Goal: Task Accomplishment & Management: Manage account settings

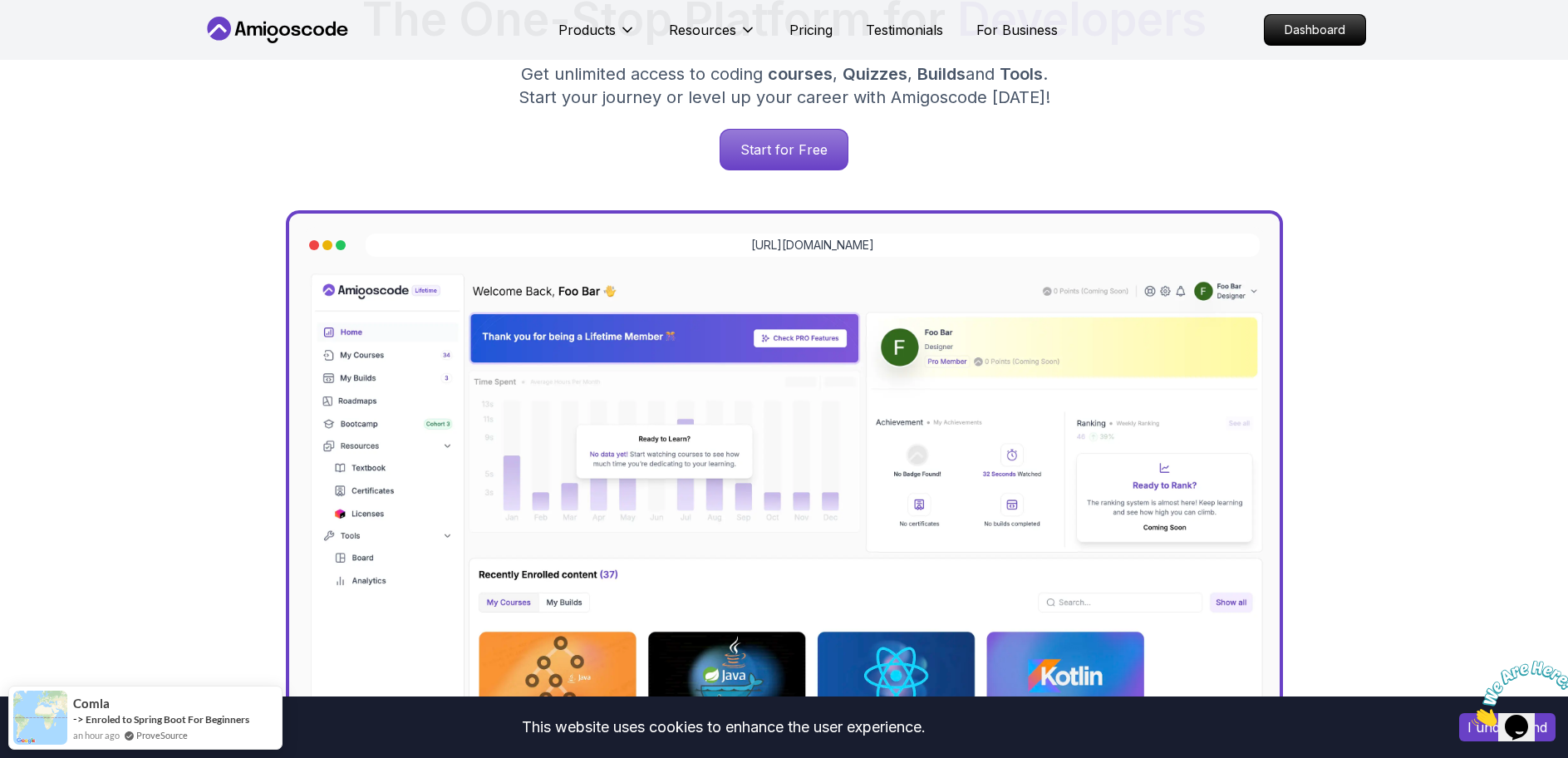
scroll to position [416, 0]
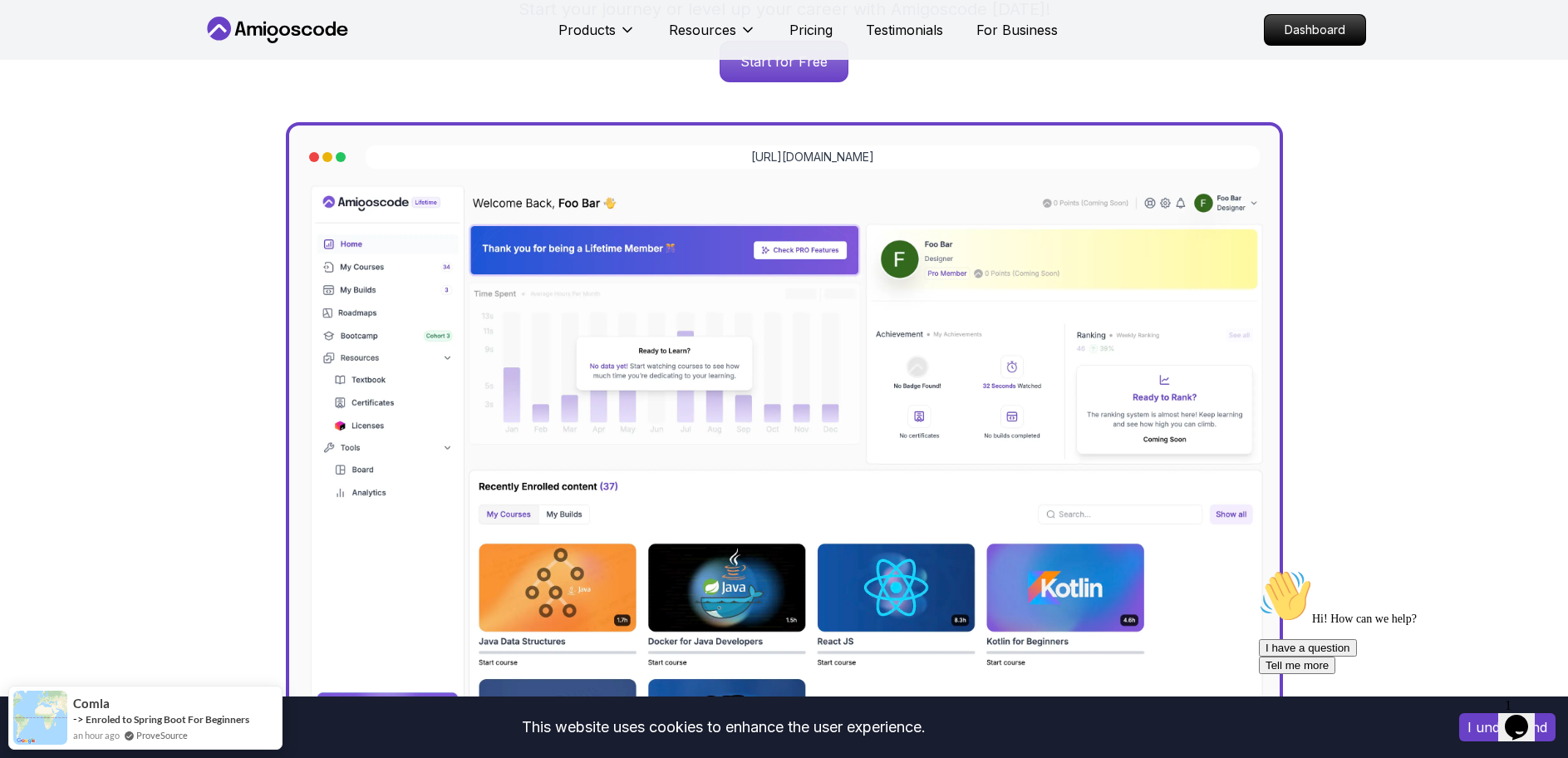
click at [1557, 658] on div "Jogh Long Spring Developer Advocate "Amigoscode Does a pretty good job, and con…" at bounding box center [784, 264] width 1568 height 1240
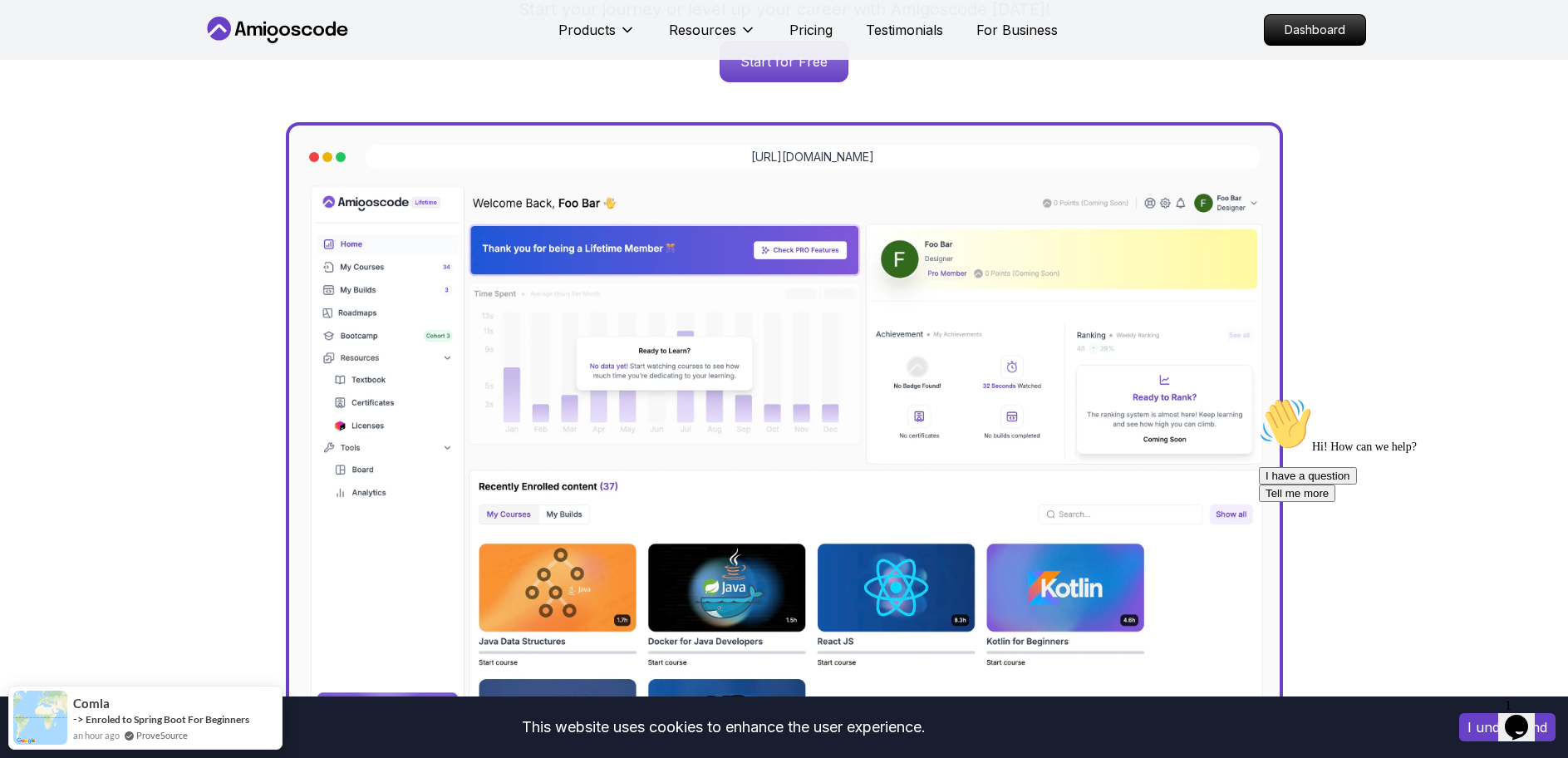
click at [1473, 723] on button "I understand" at bounding box center [1507, 728] width 96 height 29
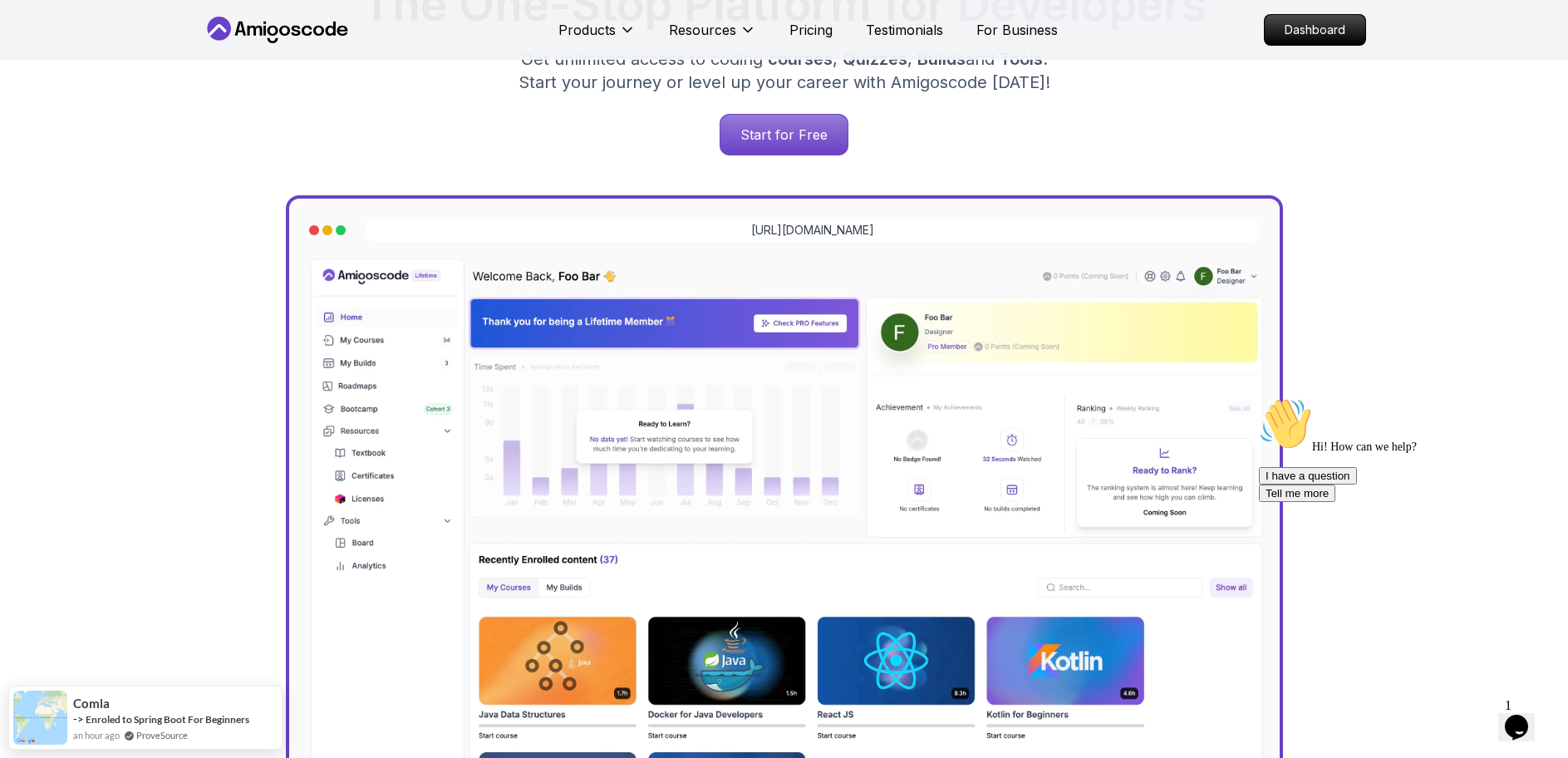
scroll to position [166, 0]
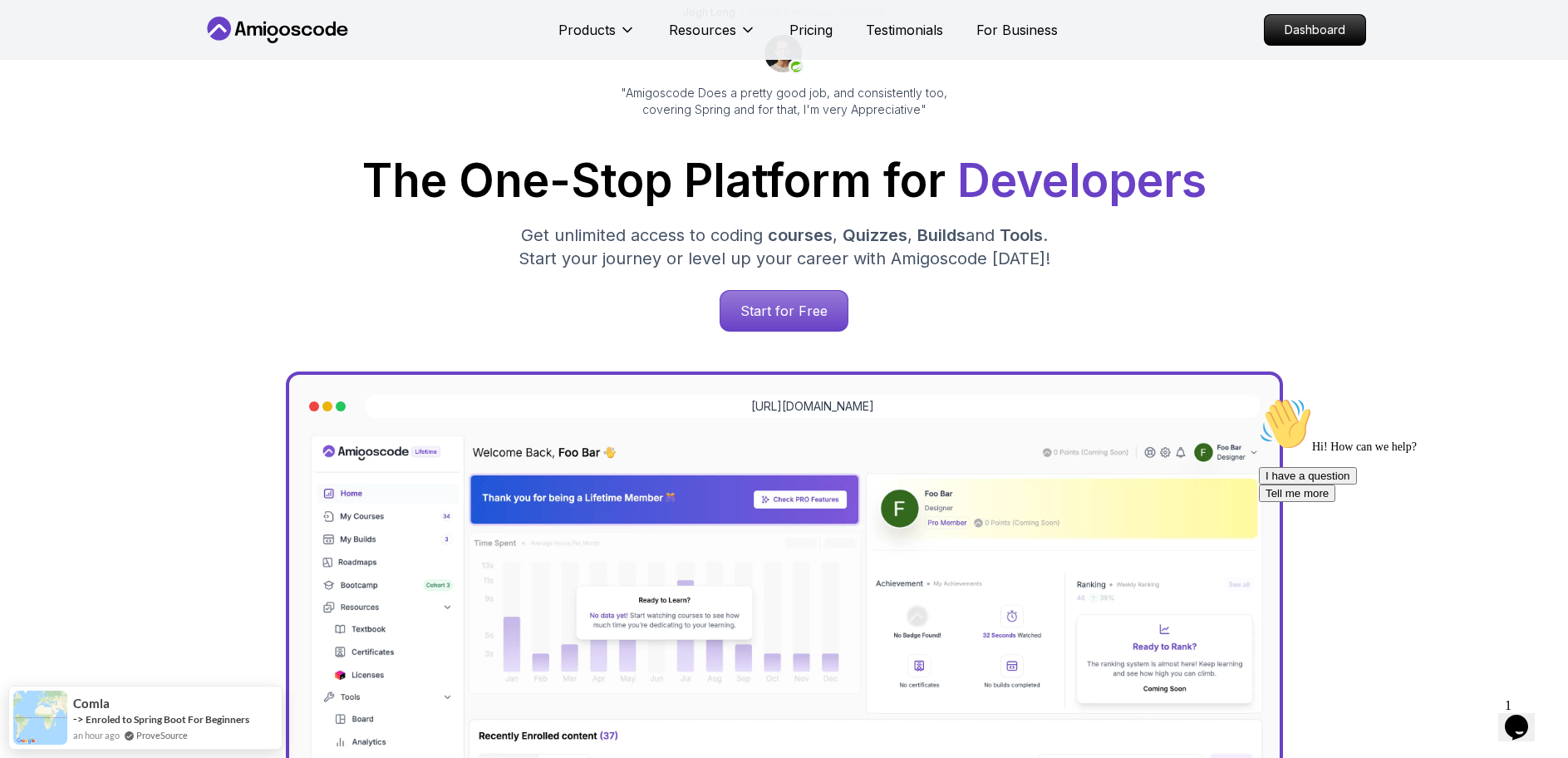
click at [643, 517] on img at bounding box center [784, 721] width 964 height 579
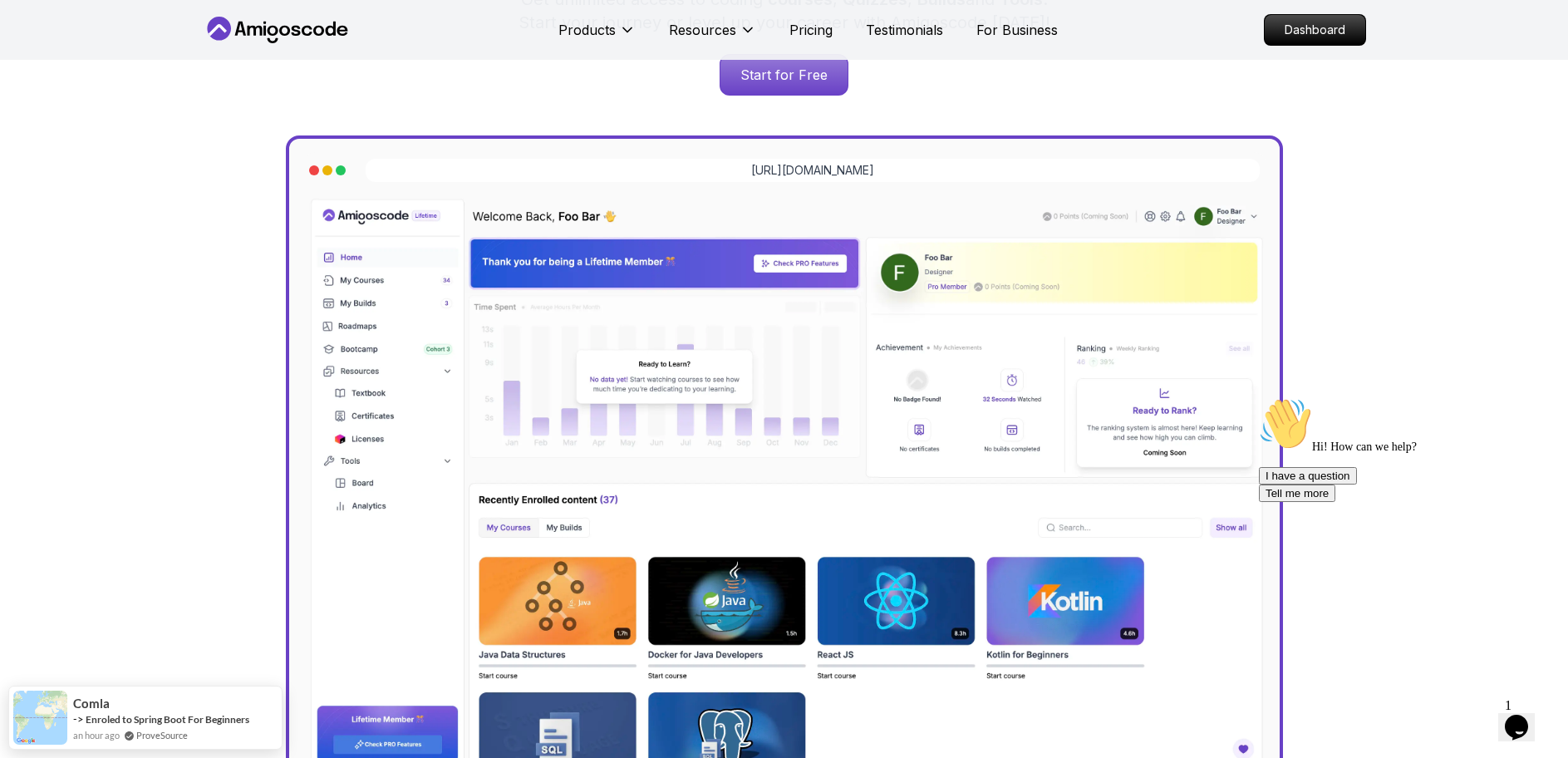
scroll to position [416, 0]
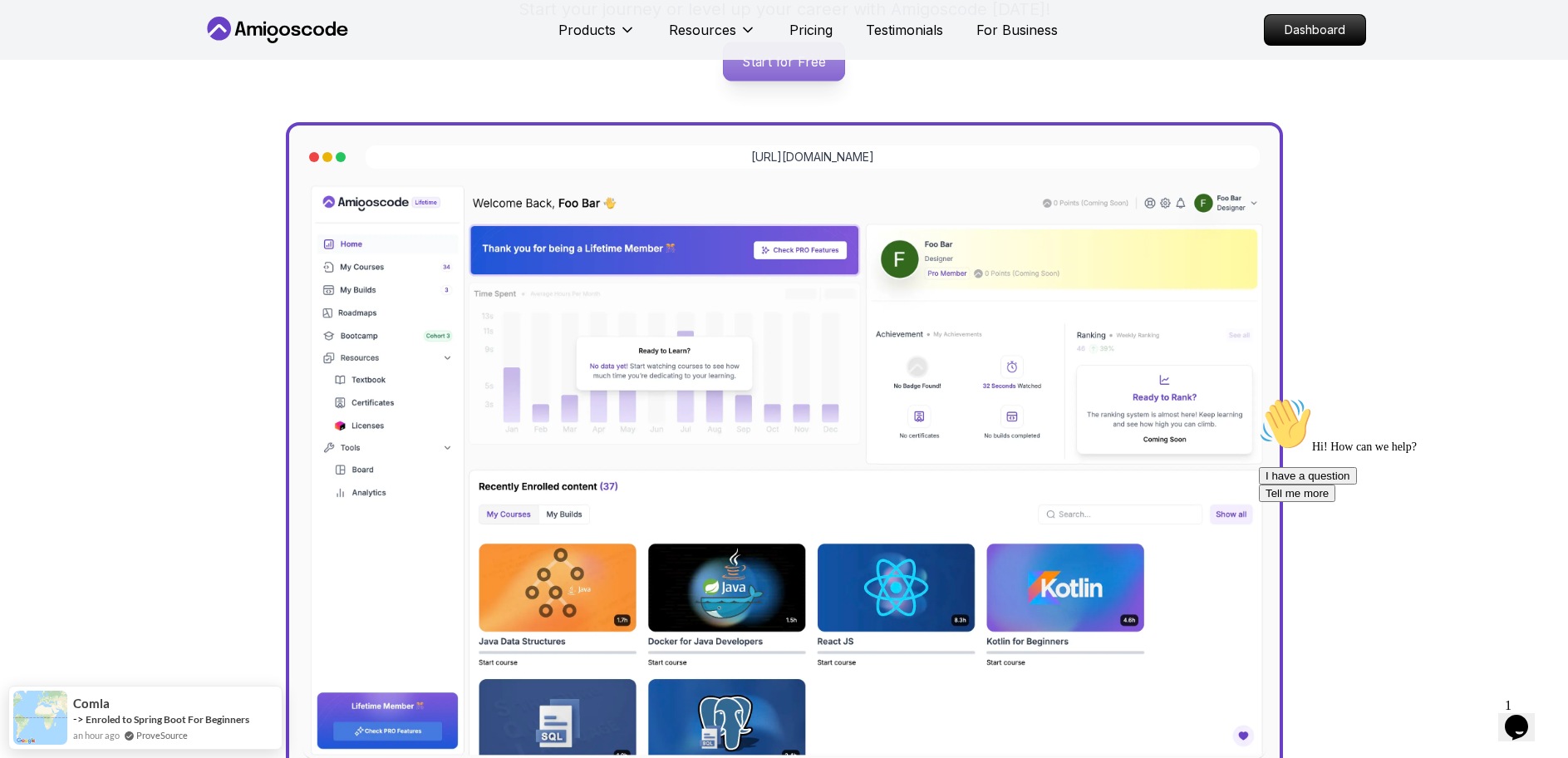
click at [778, 74] on p "Start for Free" at bounding box center [784, 61] width 120 height 38
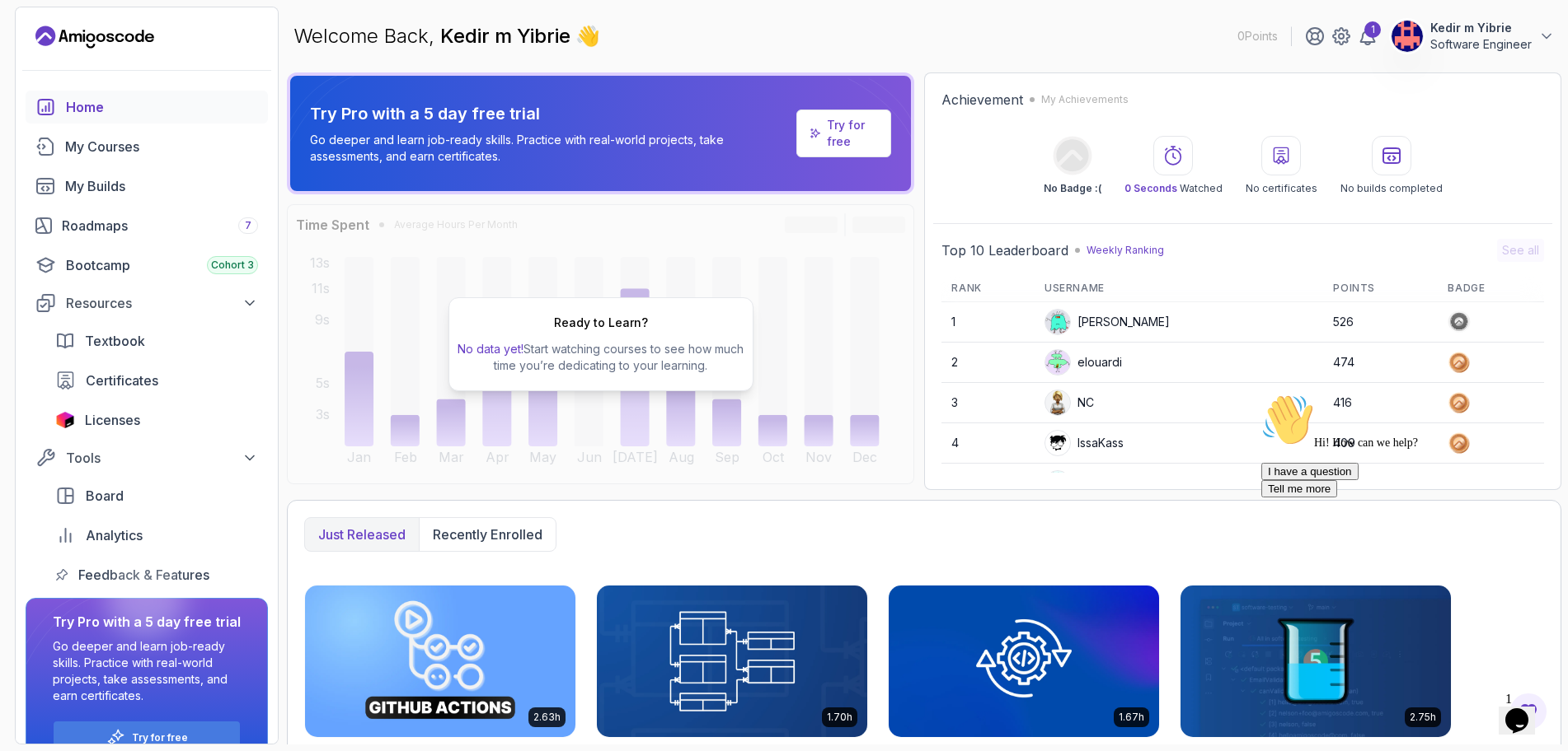
click at [1501, 38] on p "Software Engineer" at bounding box center [1481, 44] width 101 height 16
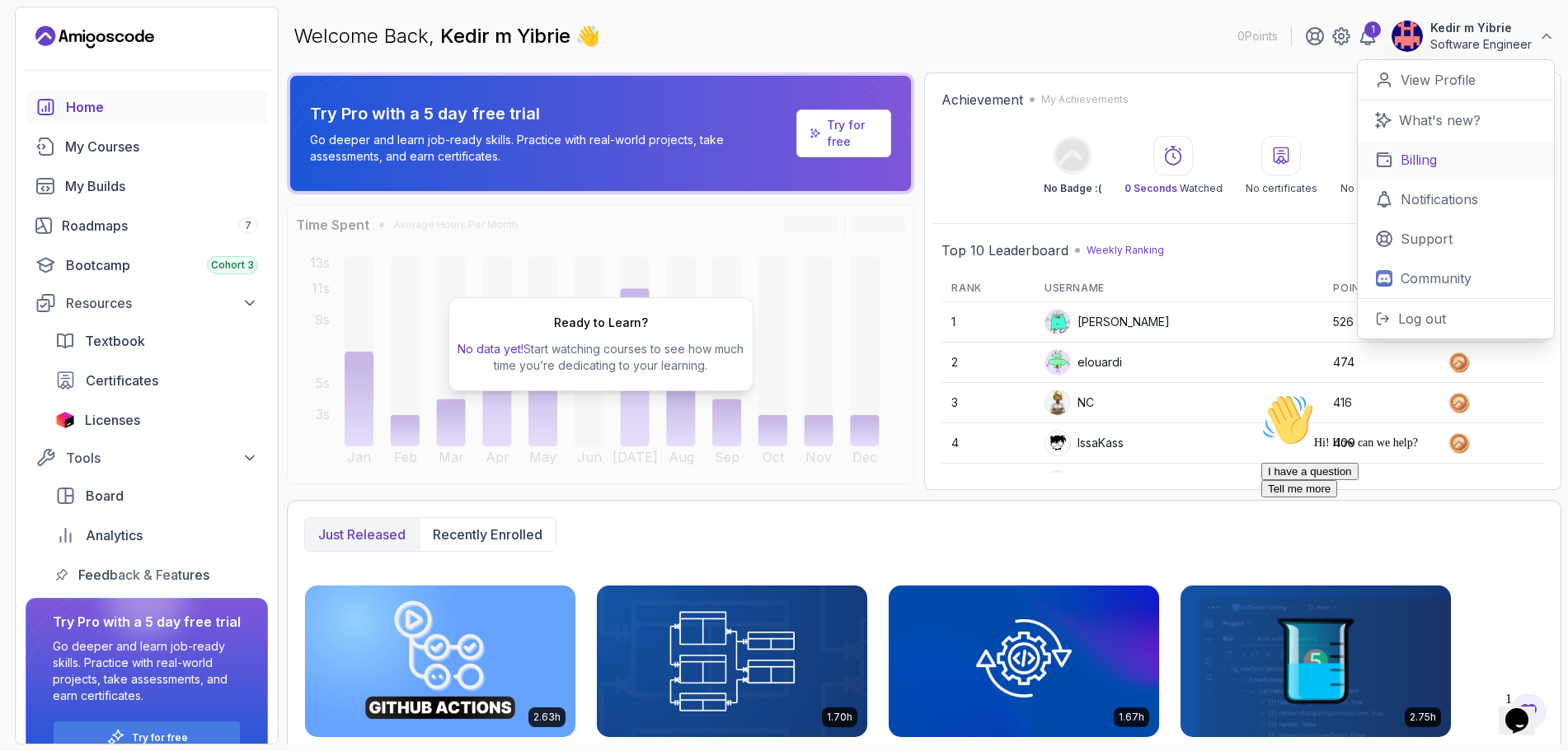
click at [1442, 159] on link "Billing" at bounding box center [1456, 159] width 196 height 39
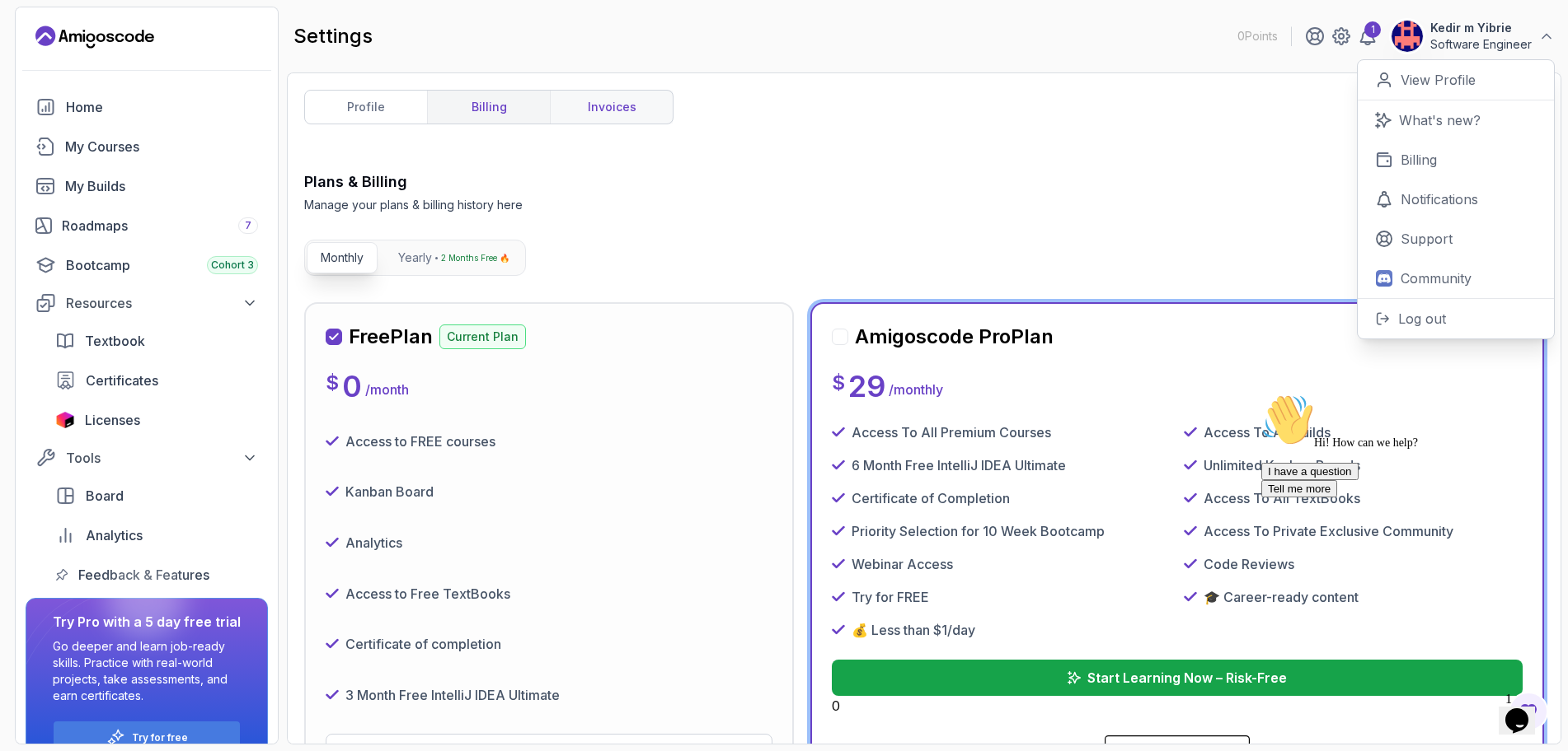
click at [655, 108] on link "invoices" at bounding box center [611, 107] width 123 height 33
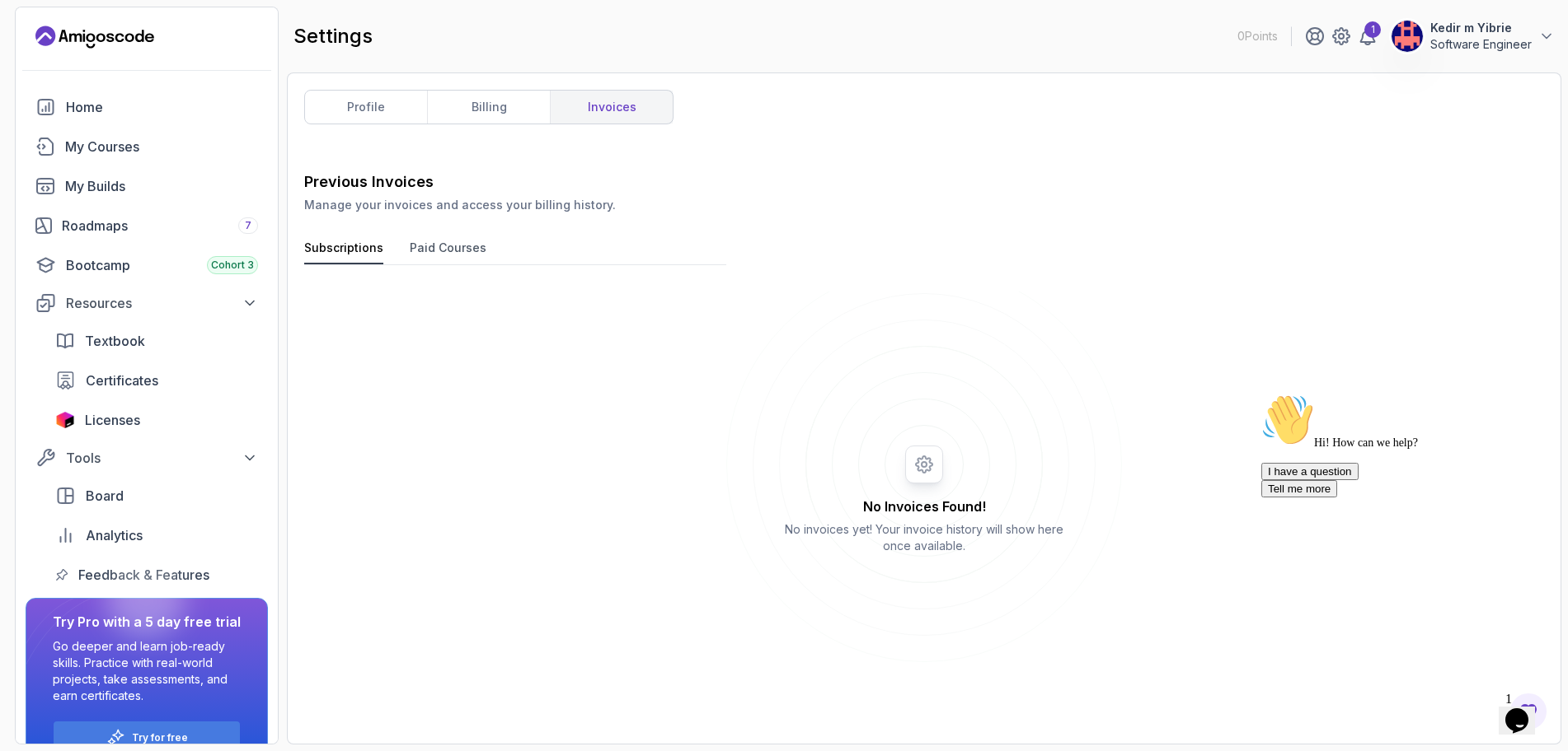
click at [463, 252] on button "Paid Courses" at bounding box center [448, 252] width 76 height 25
click at [368, 252] on button "Subscriptions" at bounding box center [344, 252] width 79 height 25
click at [365, 110] on link "profile" at bounding box center [366, 107] width 122 height 33
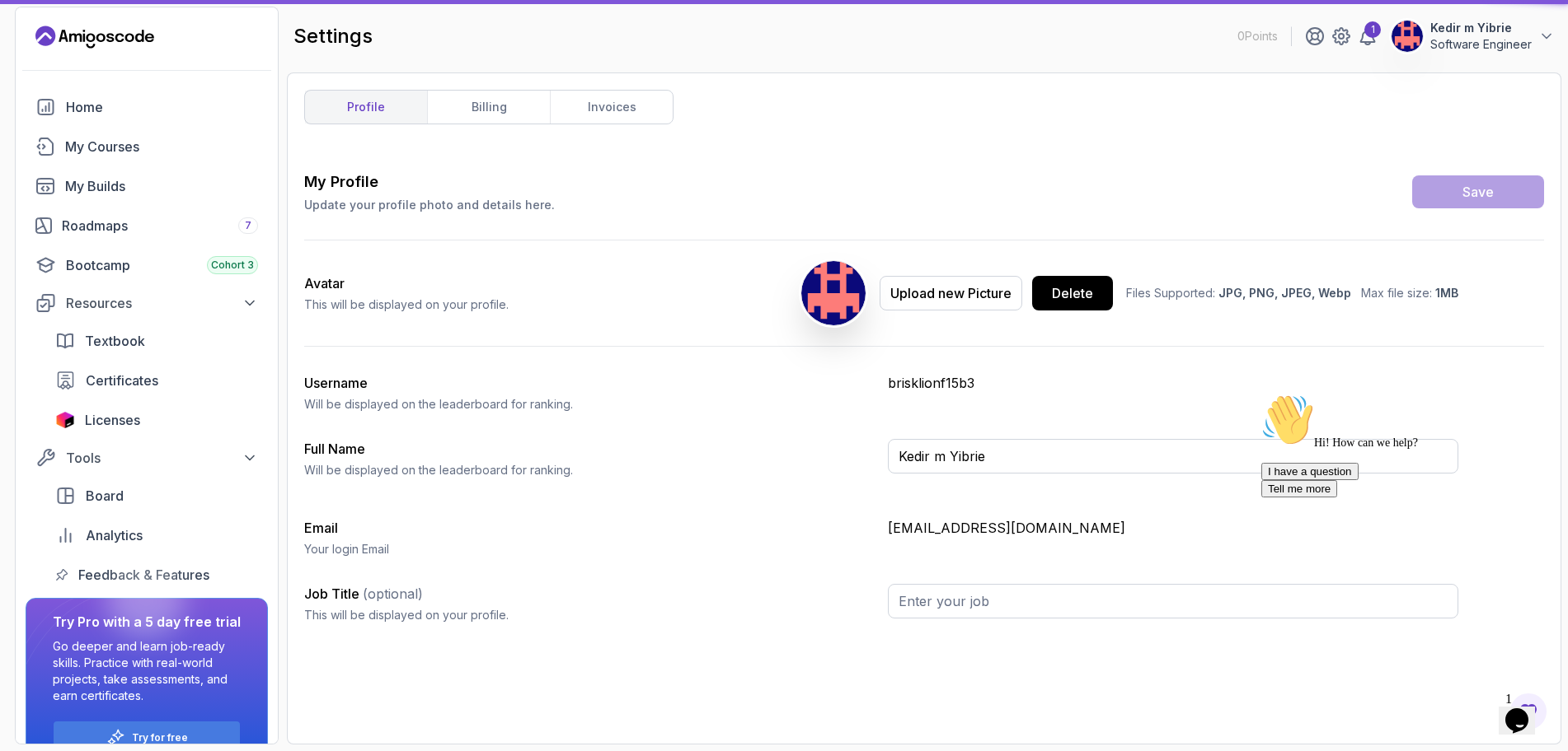
type input "Software Engineer"
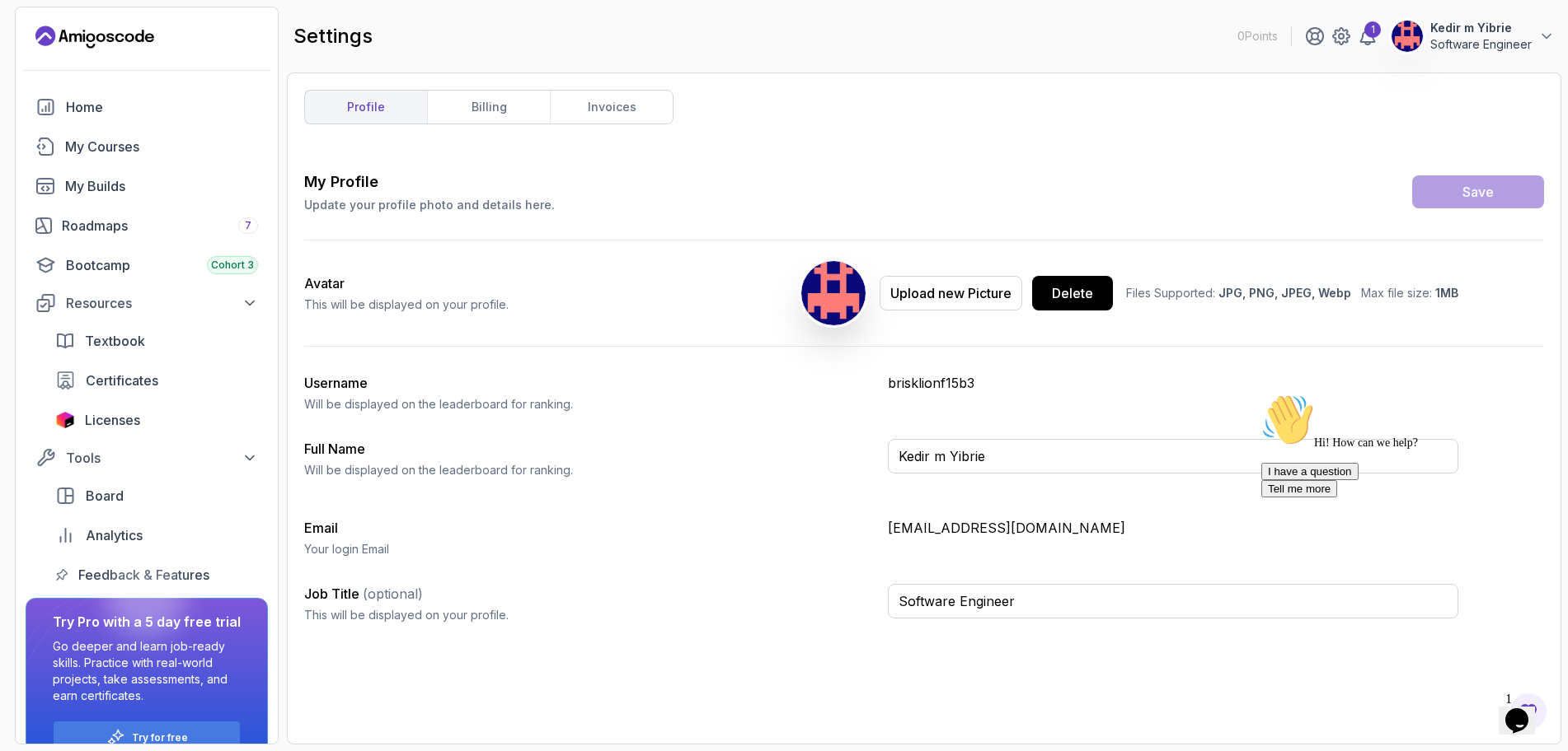
click at [1461, 32] on p "Kedir m Yibrie" at bounding box center [1481, 27] width 101 height 16
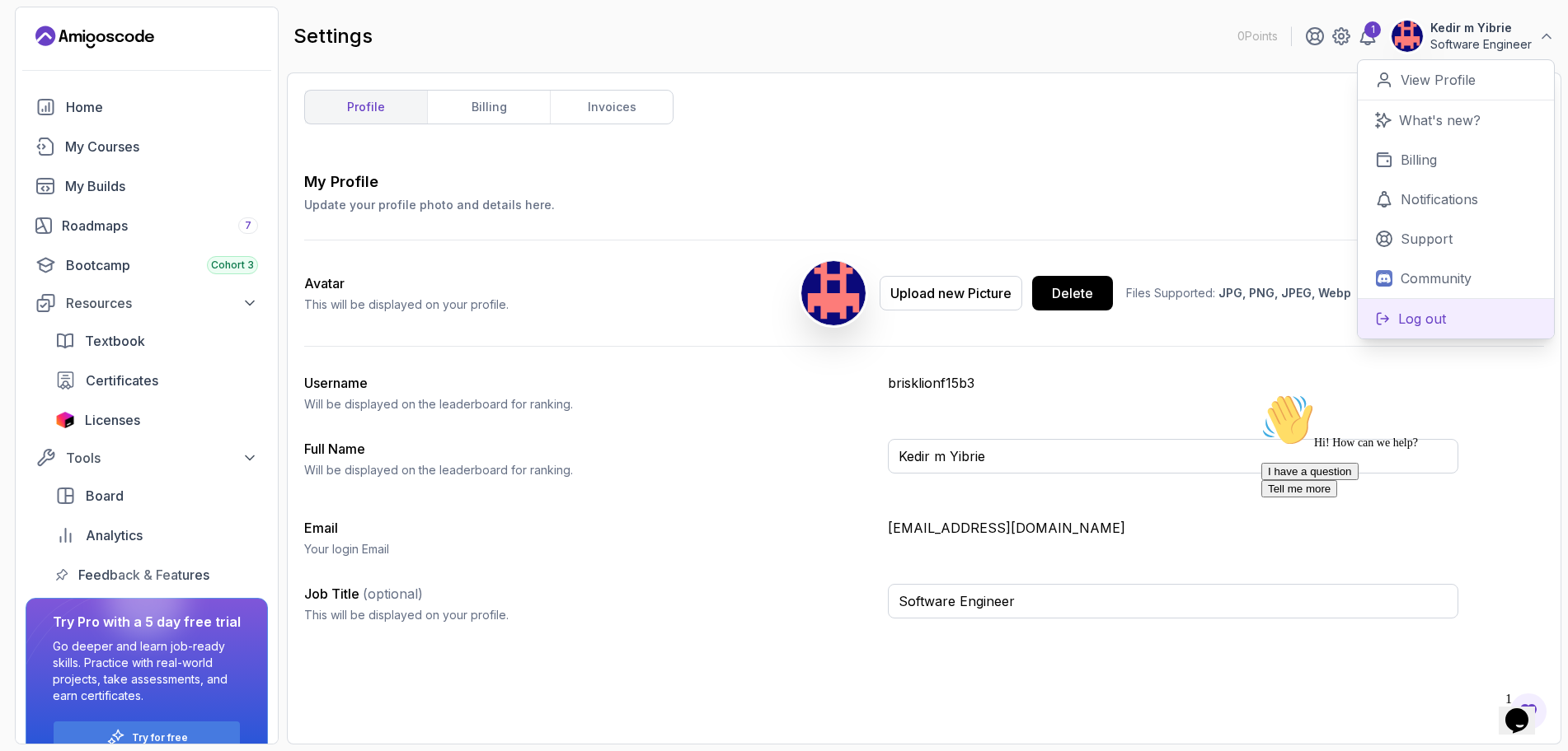
click at [1434, 327] on p "Log out" at bounding box center [1422, 318] width 48 height 20
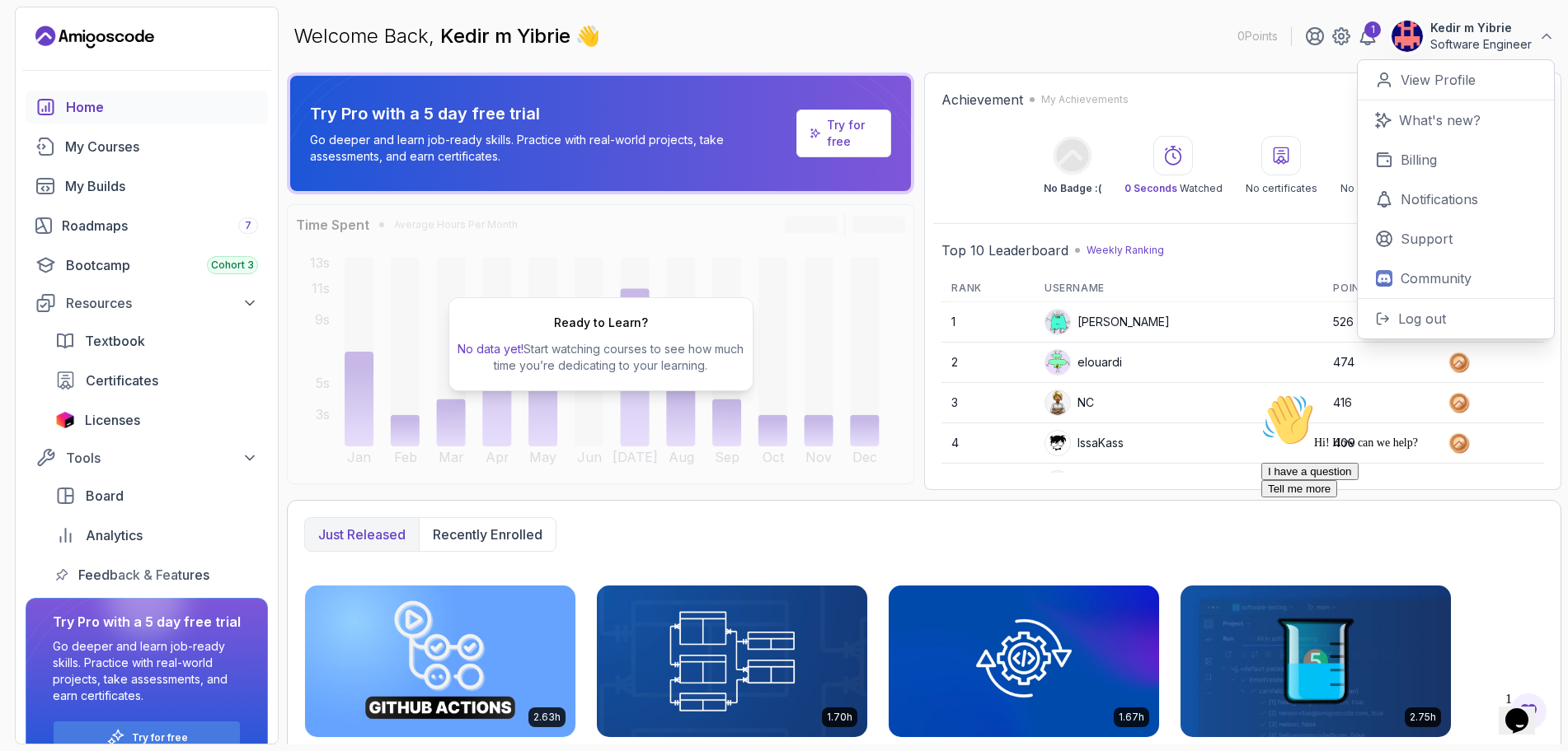
click at [1126, 30] on div "Welcome Back, [PERSON_NAME] 👋 0 Points 1 Kedir m Yibrie Software Engineer 0 Poi…" at bounding box center [924, 36] width 1275 height 59
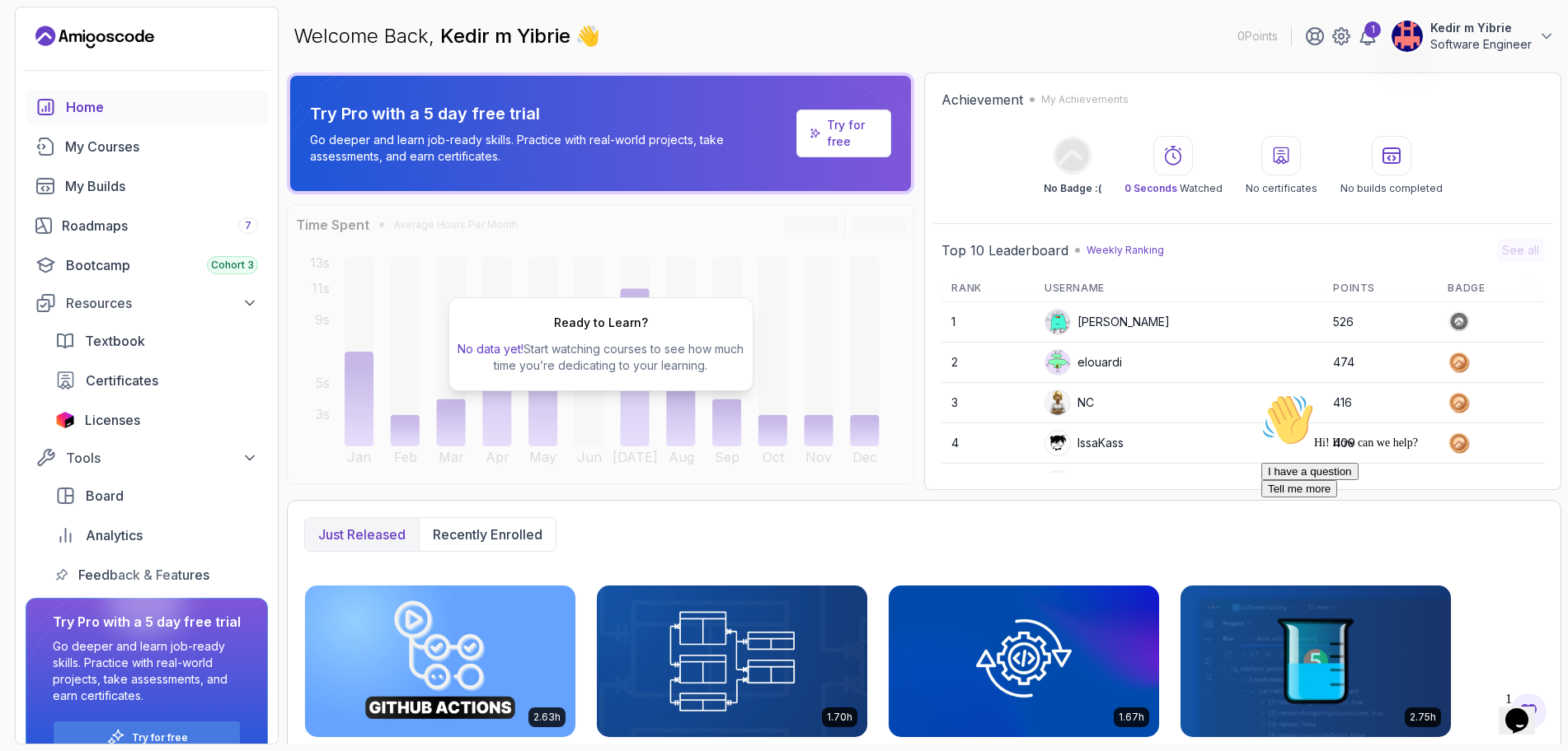
click at [1474, 36] on p "Software Engineer" at bounding box center [1481, 44] width 101 height 16
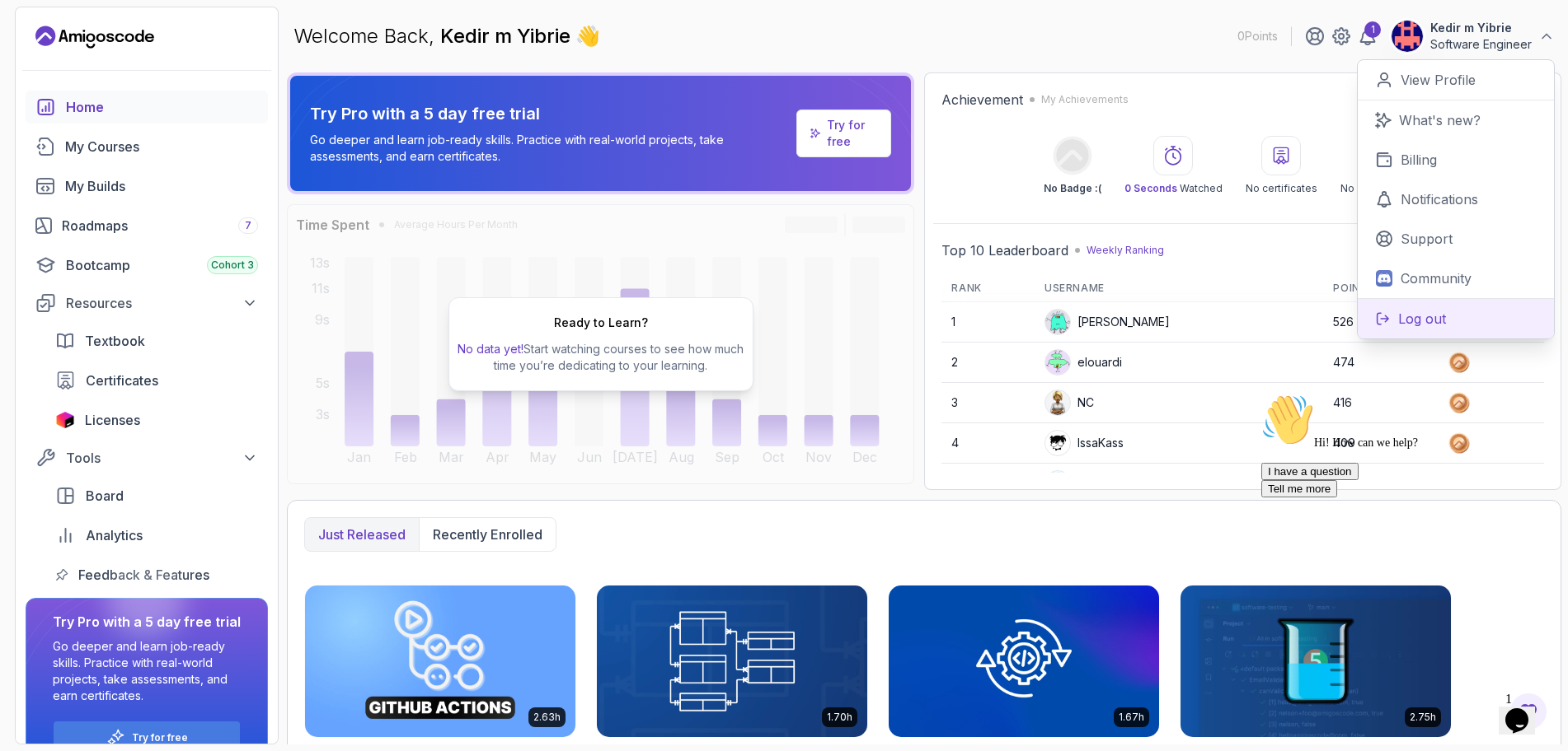
click at [1420, 315] on p "Log out" at bounding box center [1422, 318] width 48 height 20
click at [1419, 319] on p "Log out" at bounding box center [1422, 318] width 48 height 20
click at [1421, 317] on p "Log out" at bounding box center [1422, 318] width 48 height 20
click at [1426, 316] on p "Log out" at bounding box center [1422, 318] width 48 height 20
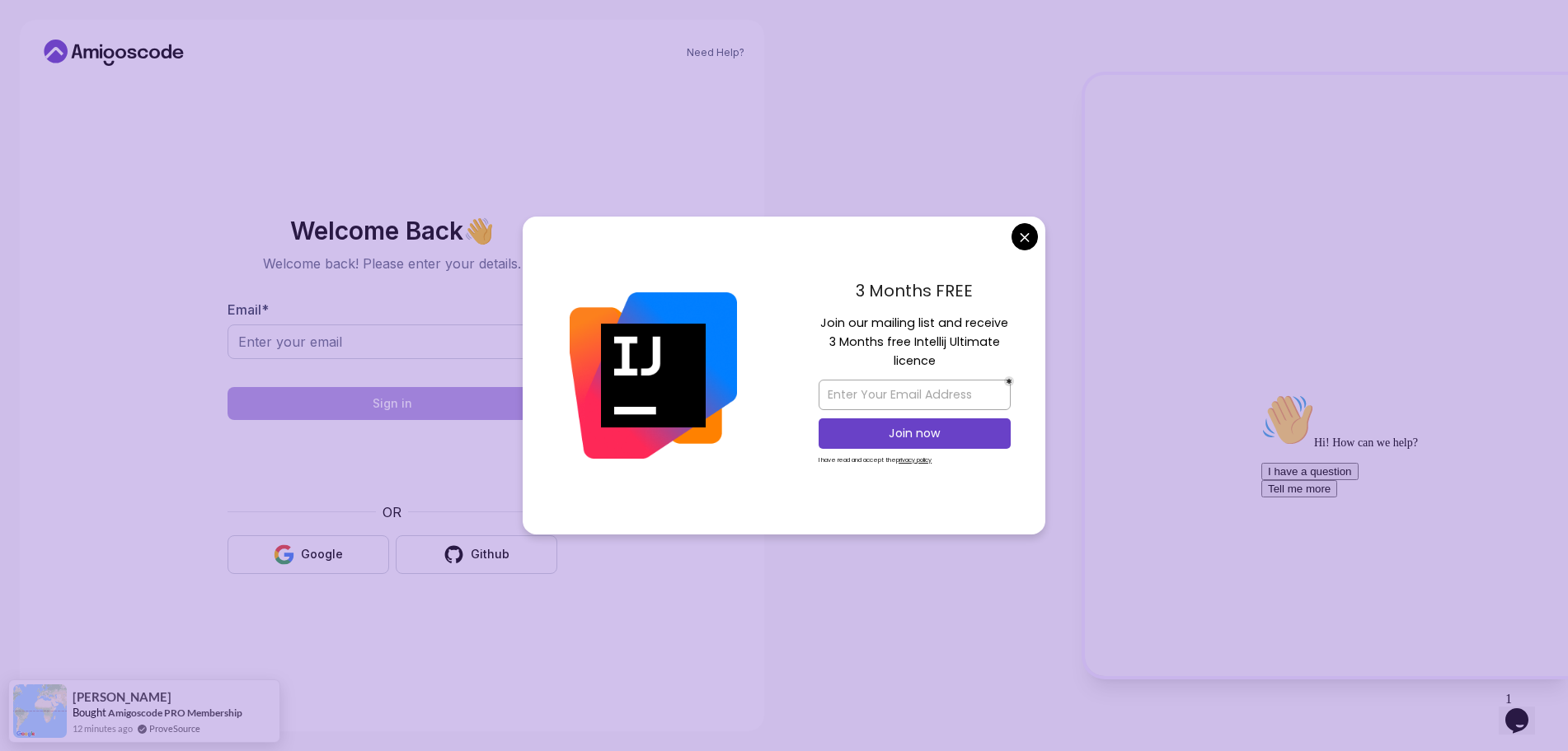
click at [1028, 237] on body "Need Help? Welcome Back 👋 Welcome back! Please enter your details. Email * Sign…" at bounding box center [784, 376] width 1568 height 751
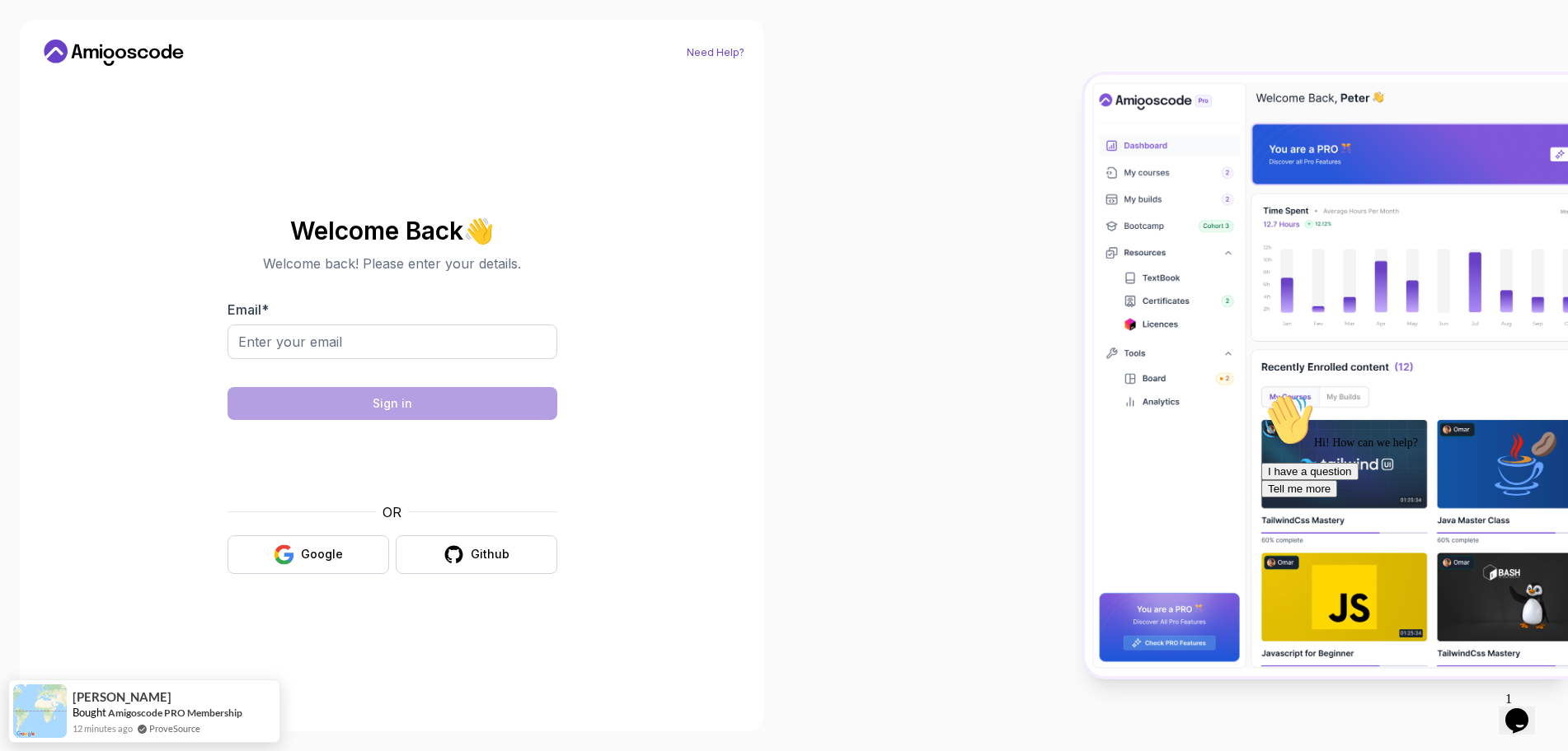
click at [729, 48] on link "Need Help?" at bounding box center [715, 52] width 57 height 13
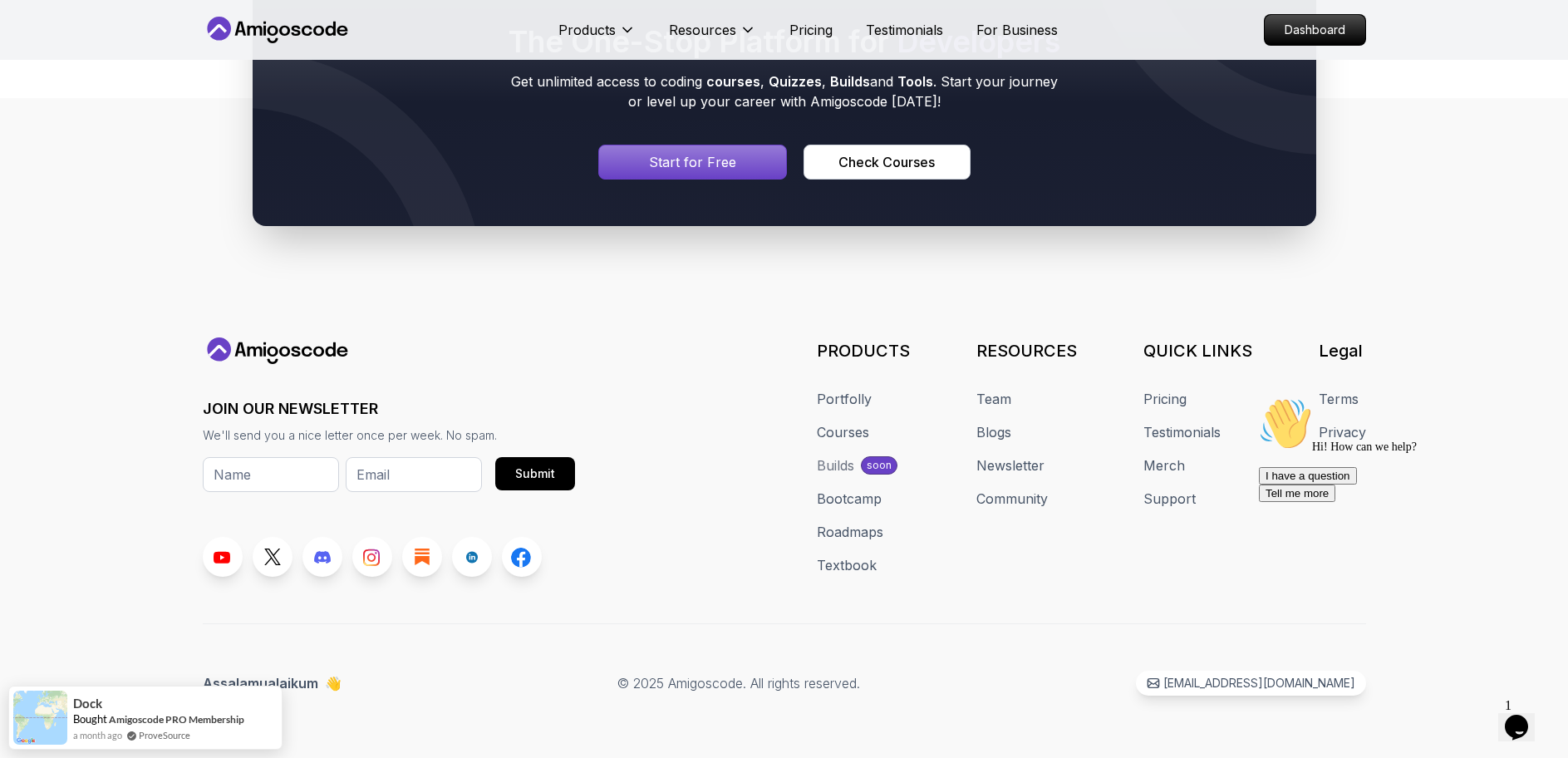
scroll to position [1002, 0]
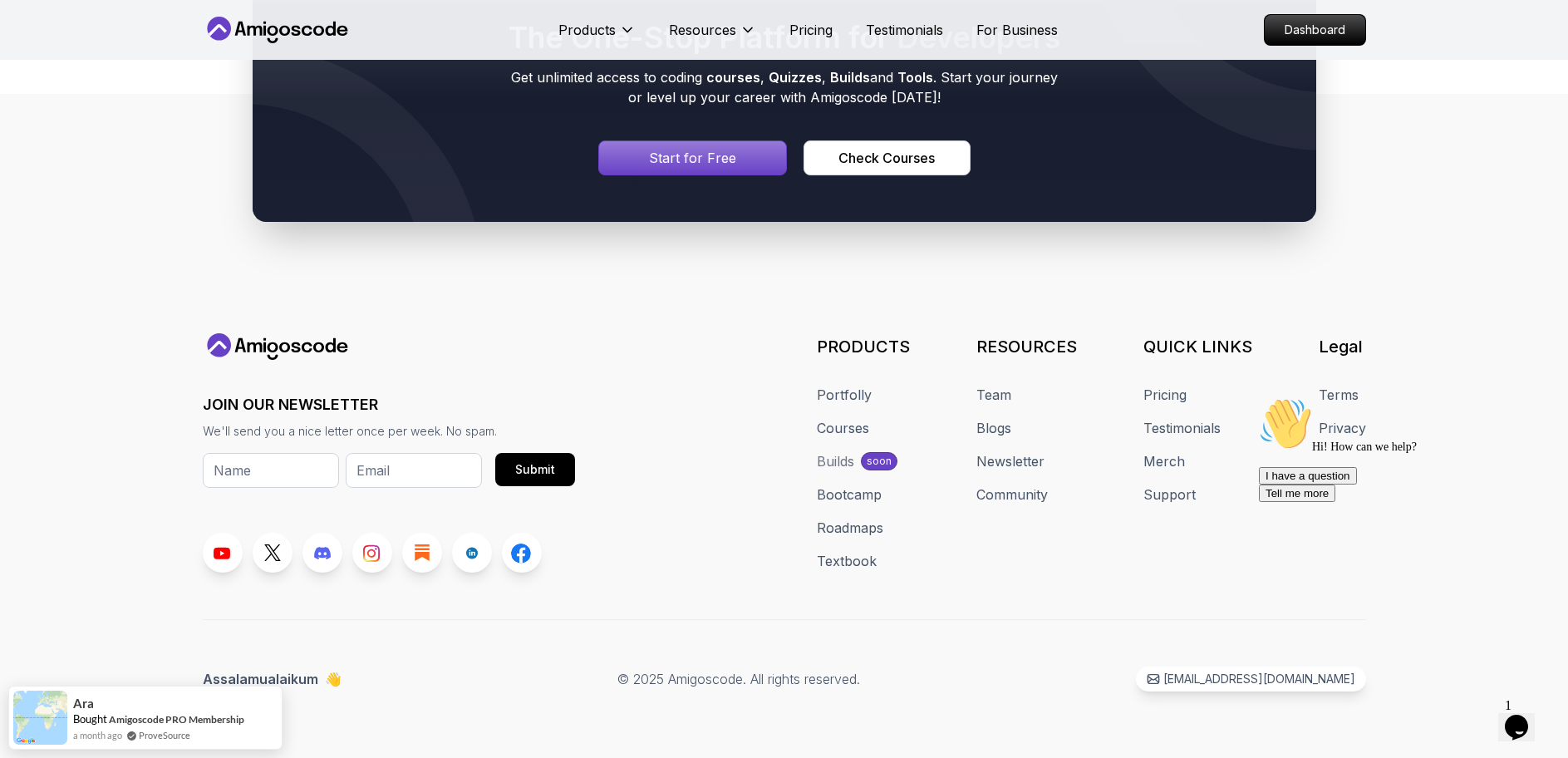
drag, startPoint x: 1536, startPoint y: 515, endPoint x: 2678, endPoint y: 951, distance: 1222.4
click at [1259, 397] on icon "Chat attention grabber" at bounding box center [1259, 397] width 0 height 0
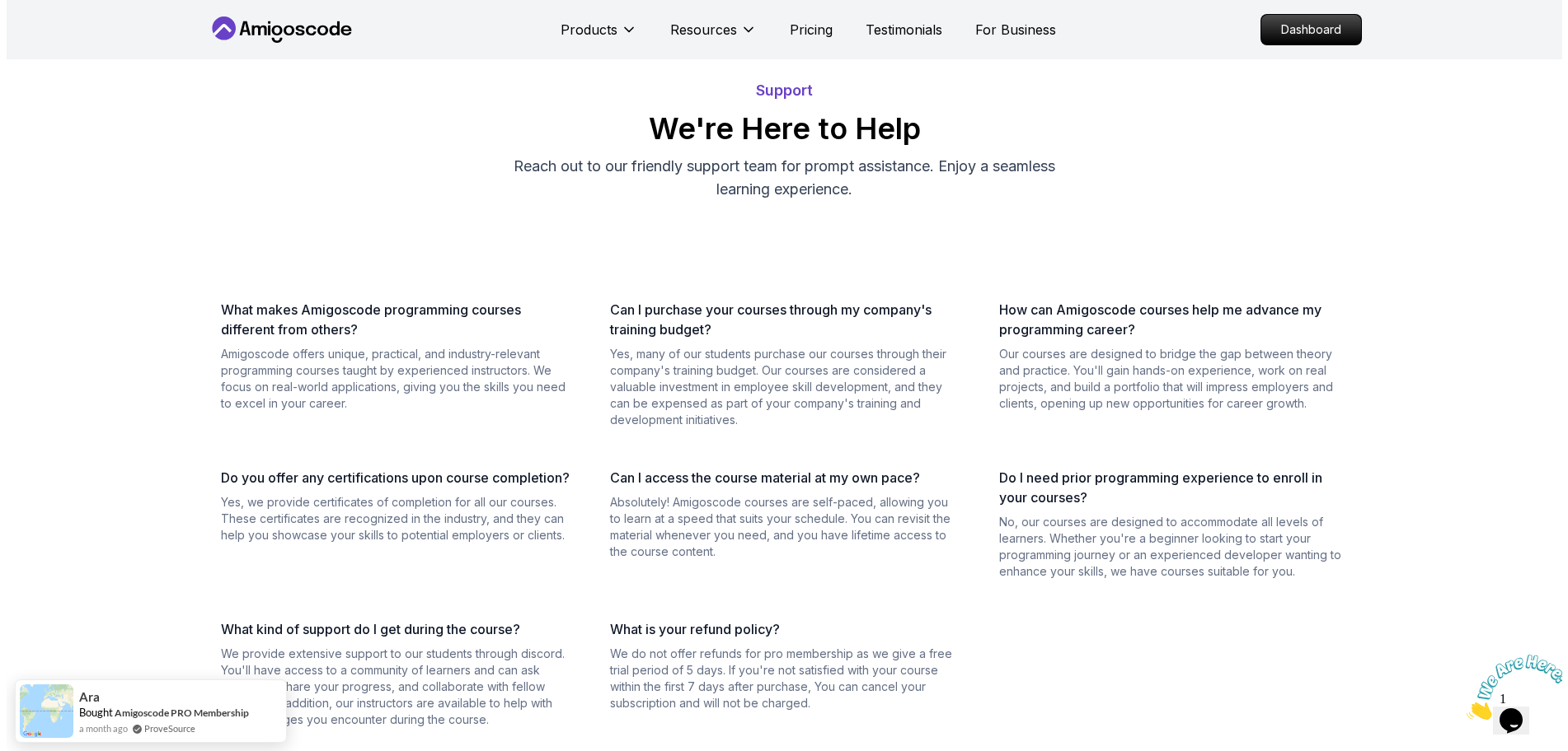
scroll to position [0, 0]
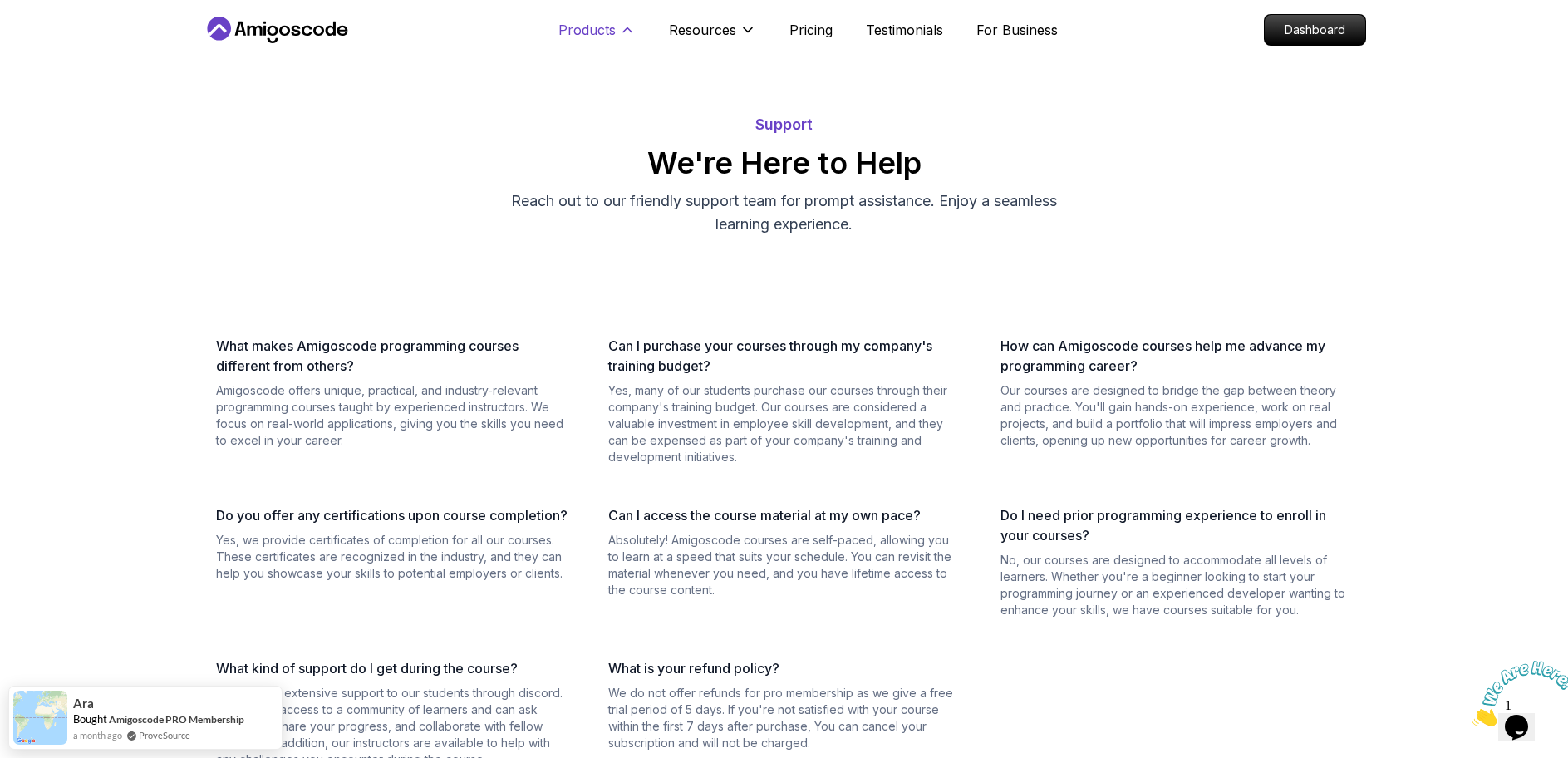
click at [604, 35] on p "Products" at bounding box center [587, 29] width 57 height 20
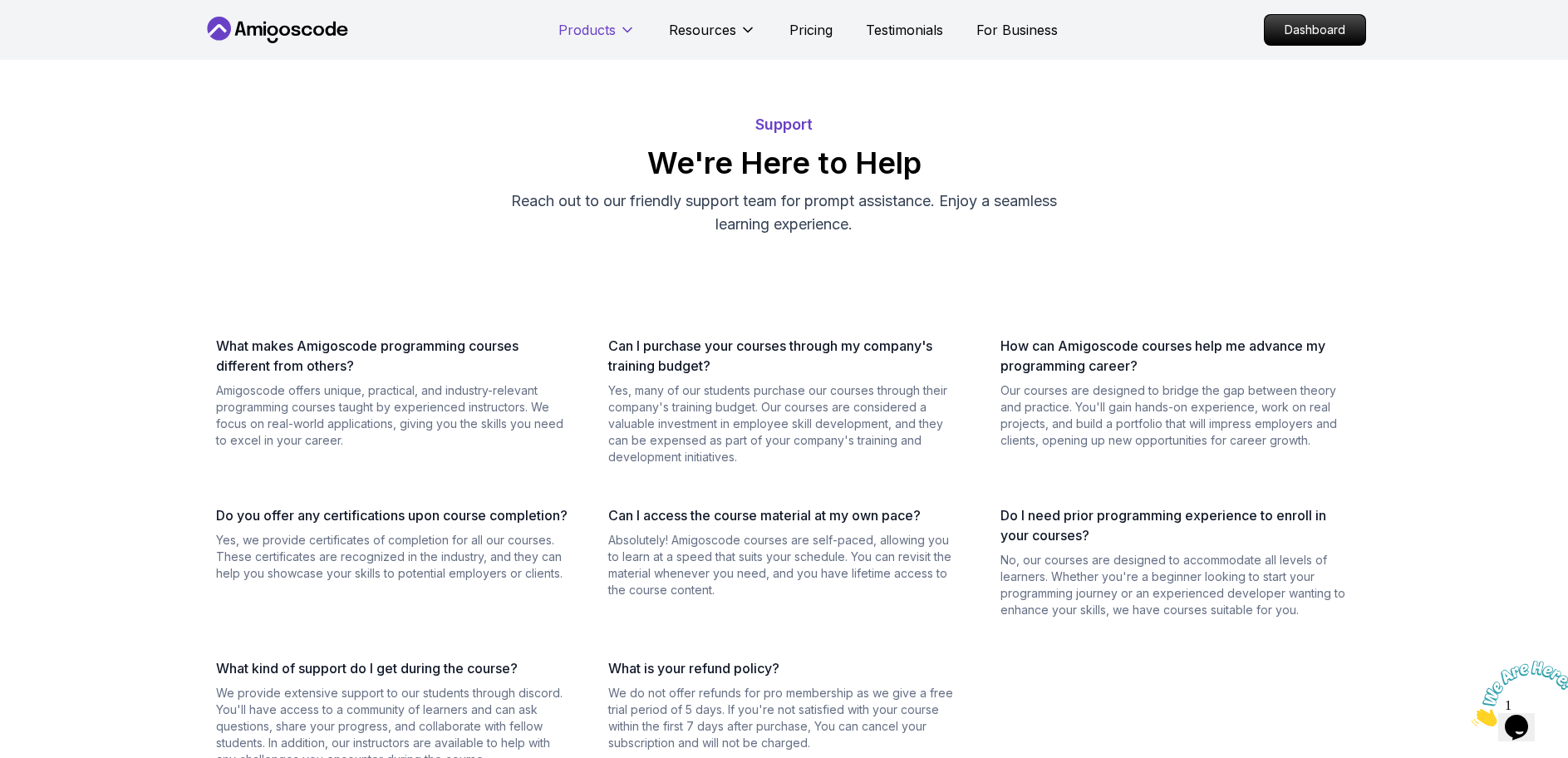
click at [610, 24] on p "Products" at bounding box center [587, 29] width 57 height 20
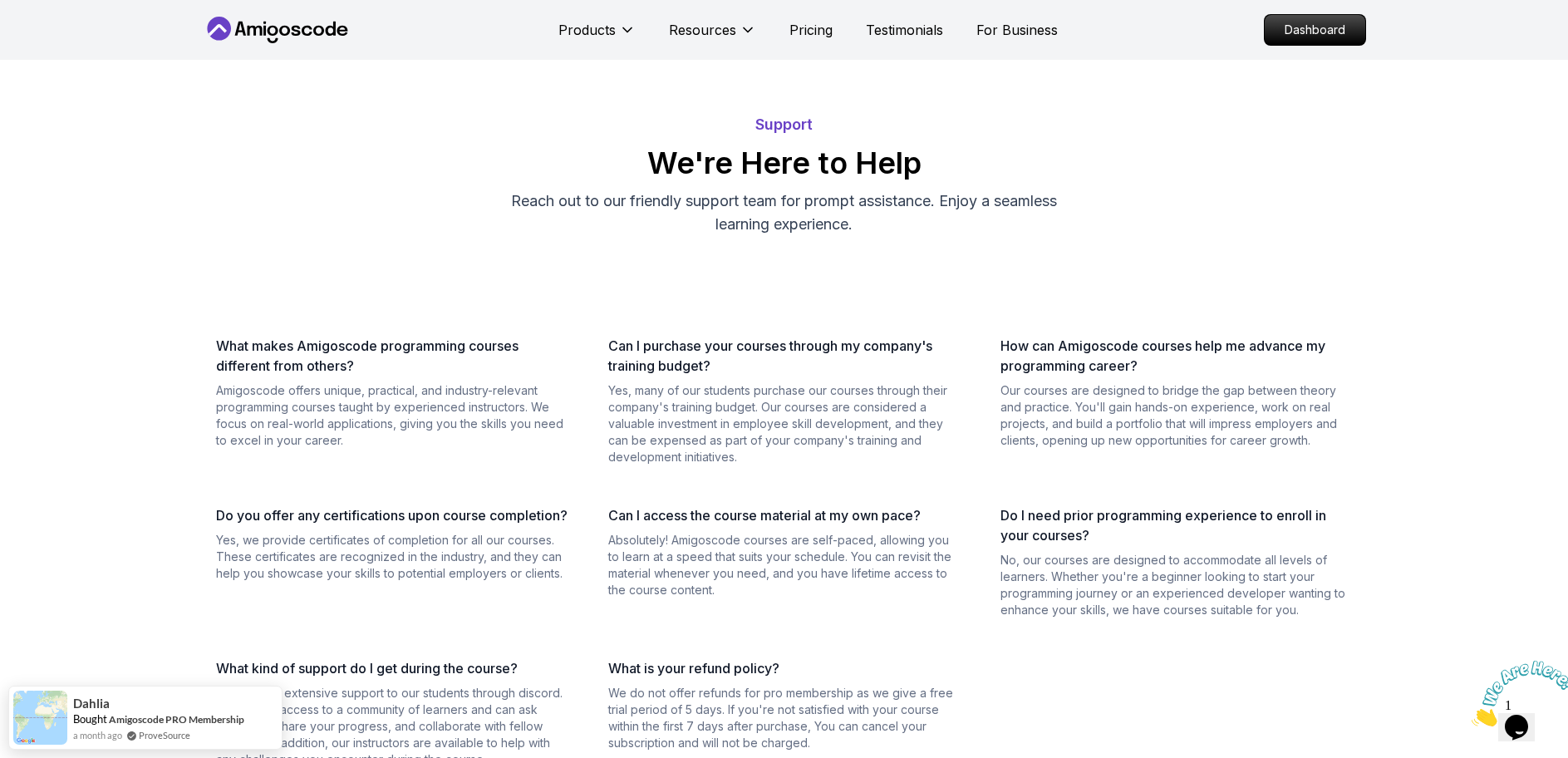
click at [1259, 32] on nav "Products Resources Pricing Testimonials For Business Dashboard" at bounding box center [784, 29] width 1163 height 60
click at [1291, 29] on p "Dashboard" at bounding box center [1315, 29] width 96 height 29
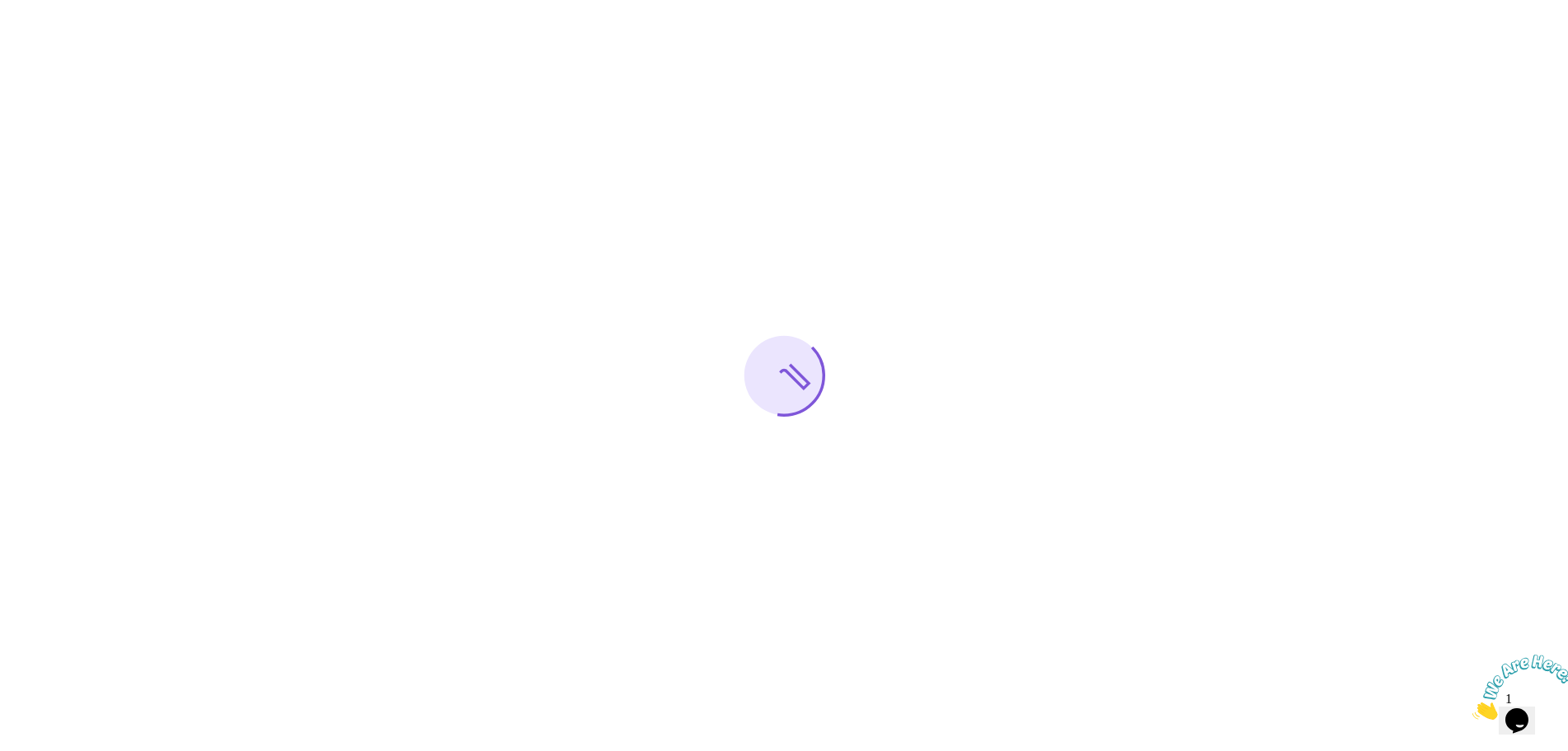
click at [1102, 428] on div at bounding box center [784, 376] width 1568 height 751
